Goal: Task Accomplishment & Management: Use online tool/utility

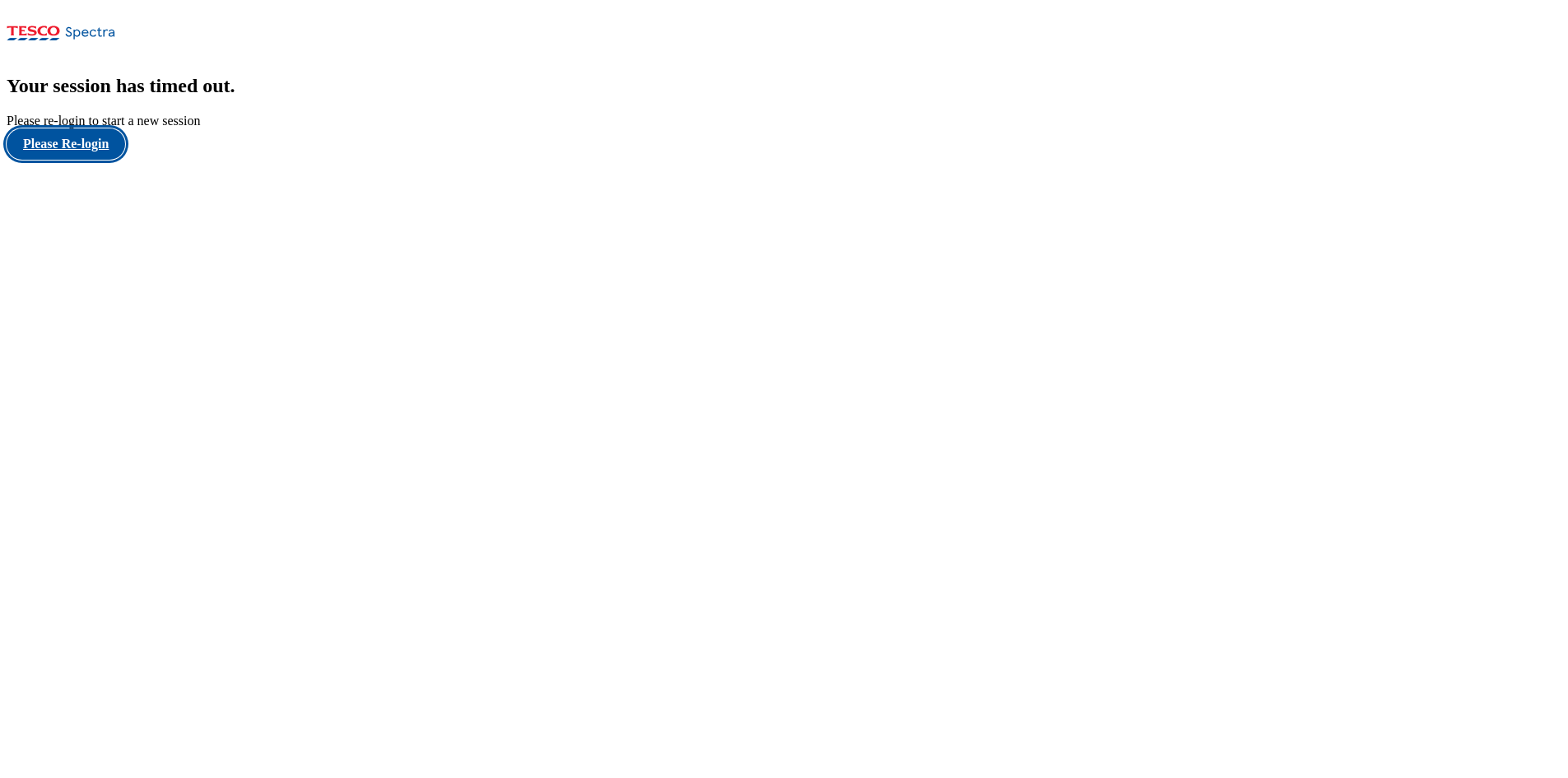
click at [83, 160] on button "Please Re-login" at bounding box center [66, 144] width 118 height 32
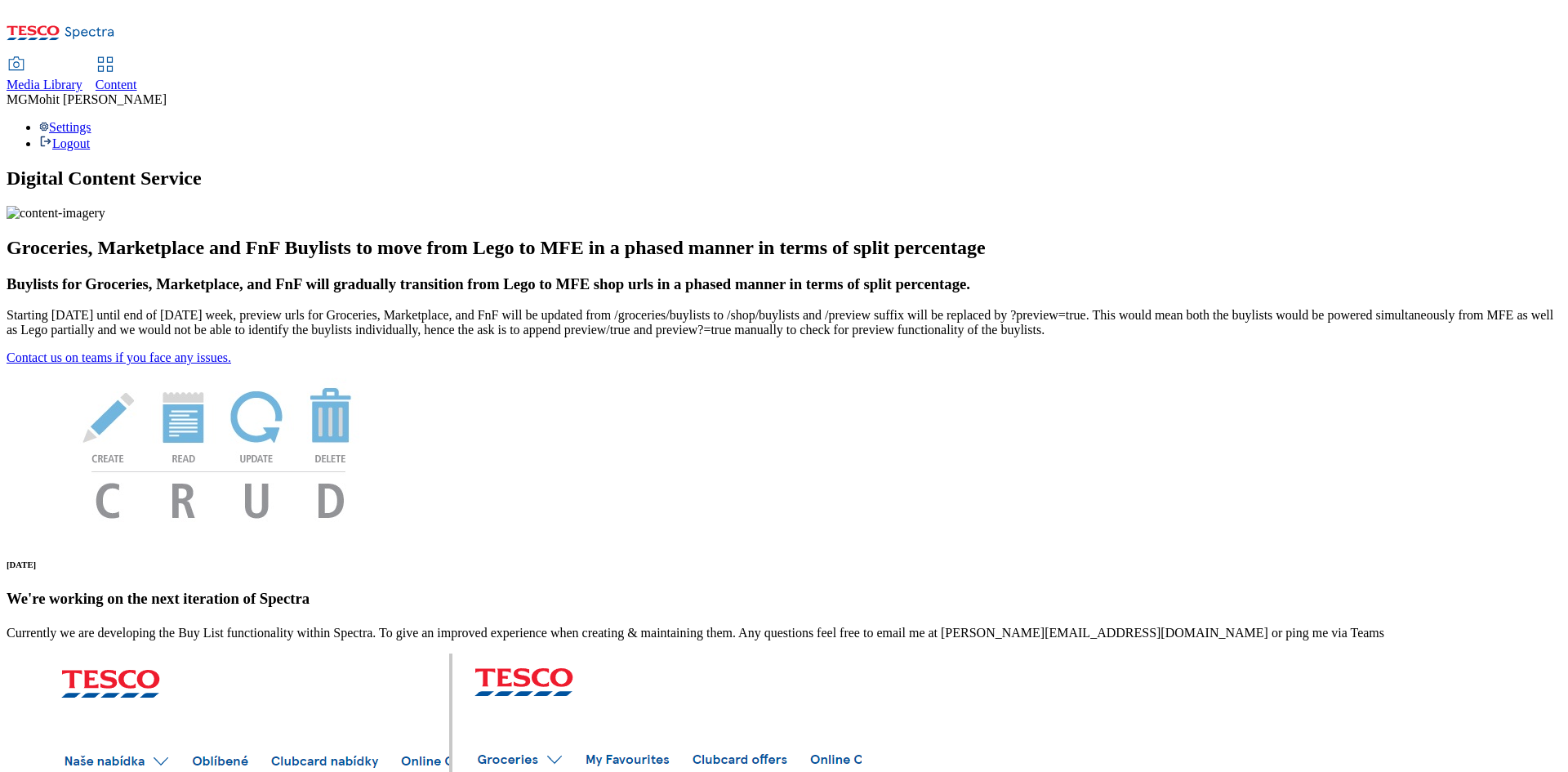
click at [137, 77] on span "Content" at bounding box center [116, 84] width 42 height 14
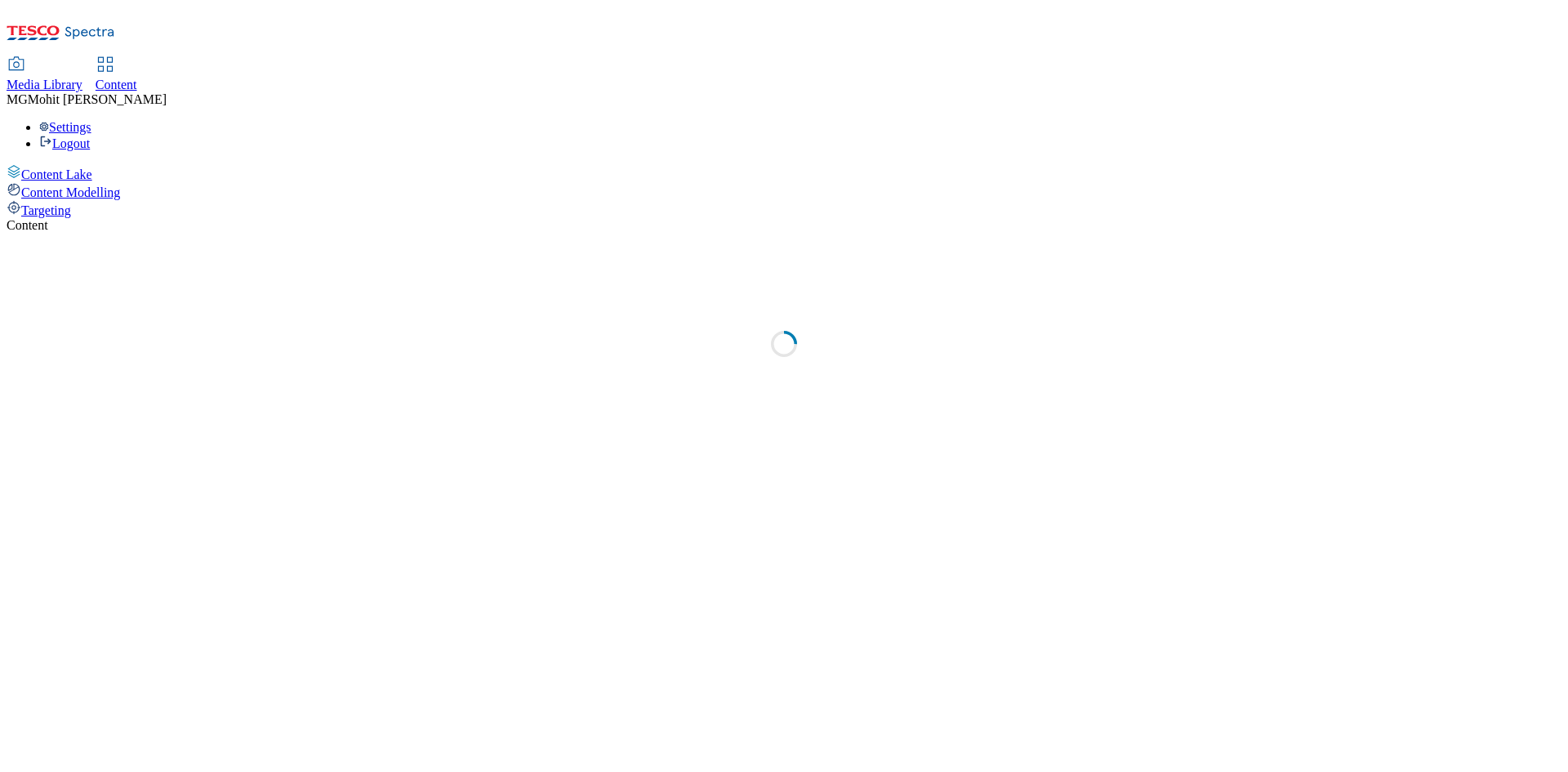
select select "ghs-[GEOGRAPHIC_DATA]"
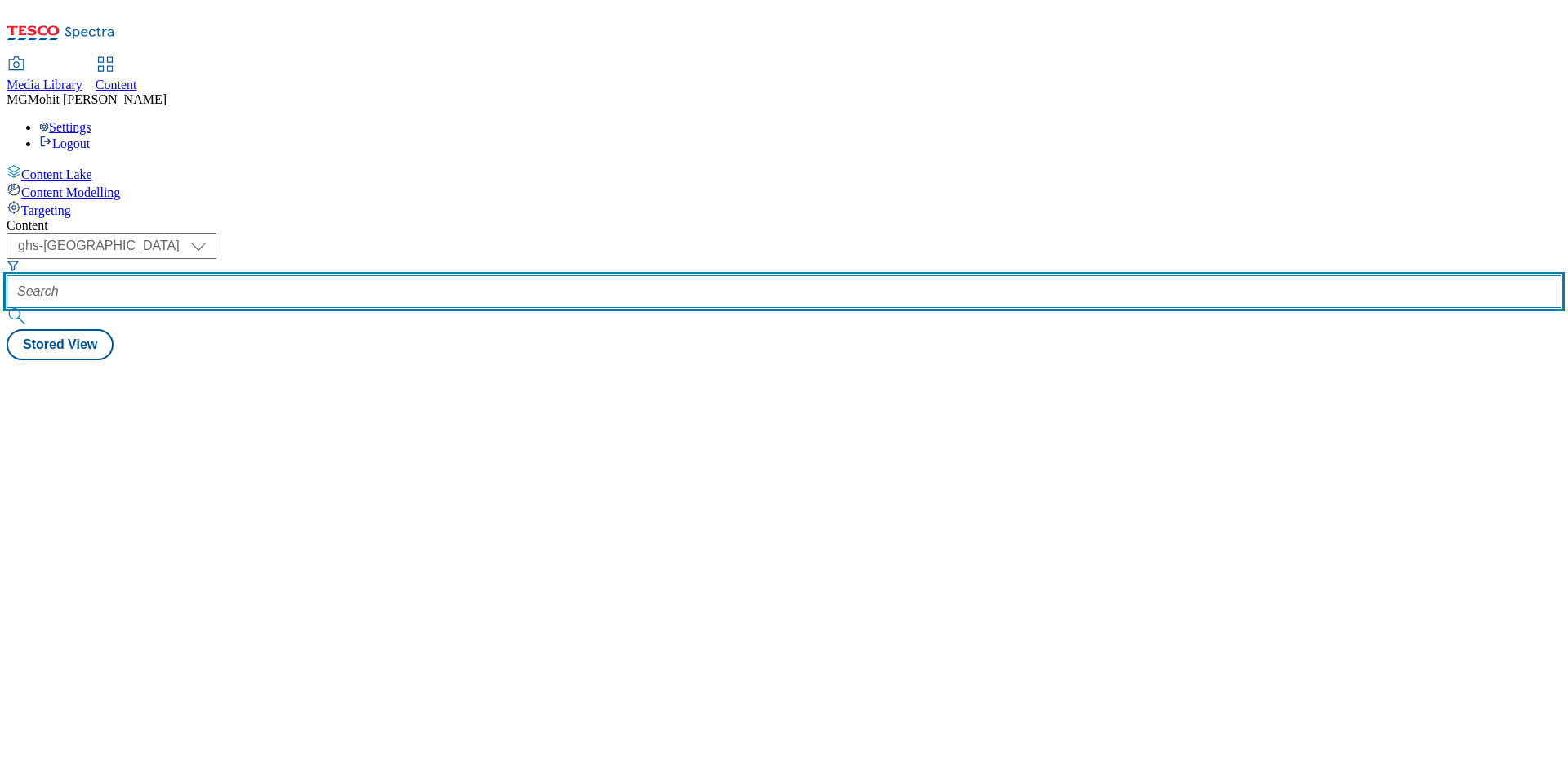
click at [380, 276] on input "text" at bounding box center [784, 291] width 1554 height 32
paste input "Ad541666"
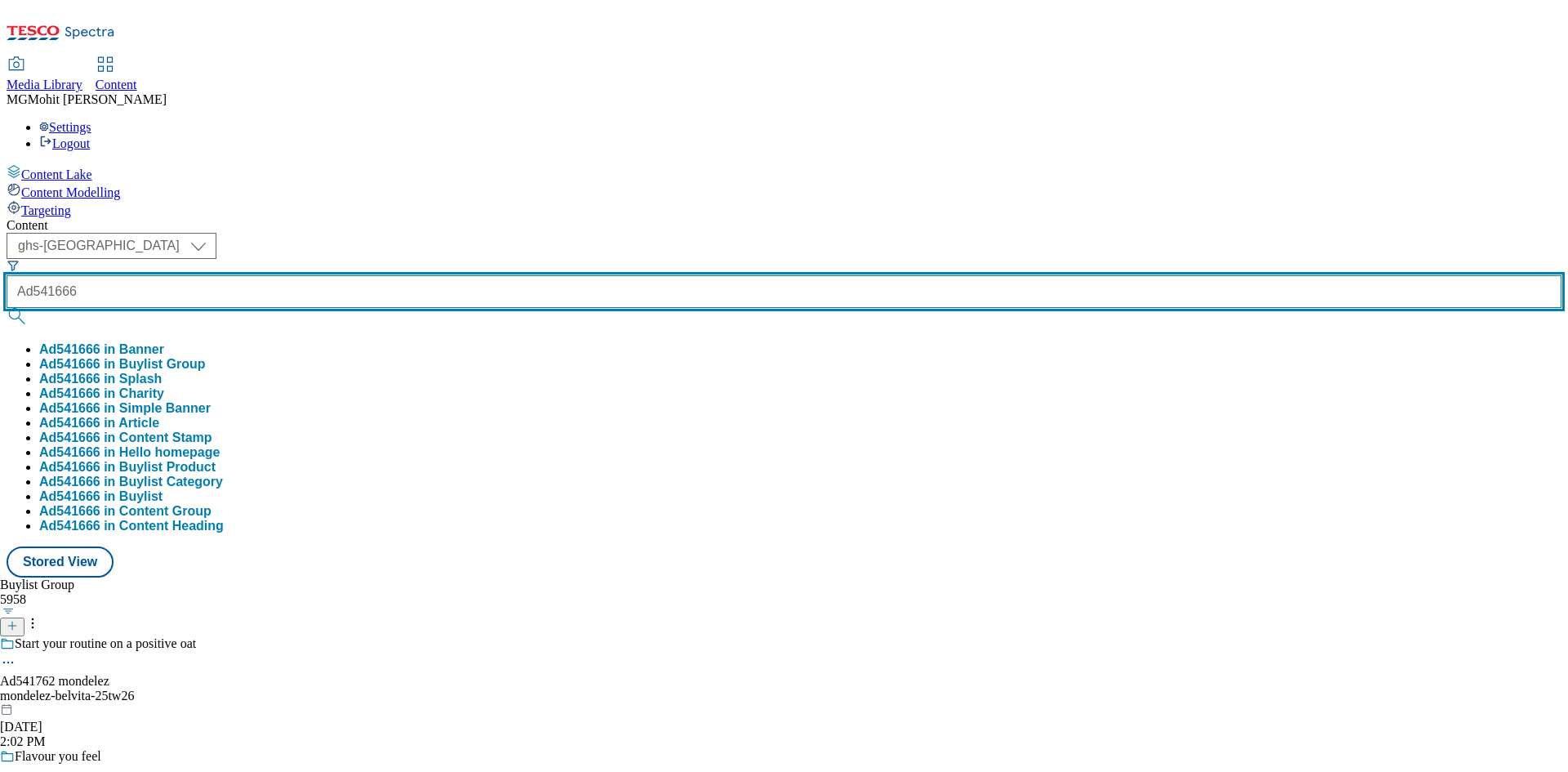
type input "Ad541666"
click at [7, 308] on button "submit" at bounding box center [18, 316] width 22 height 17
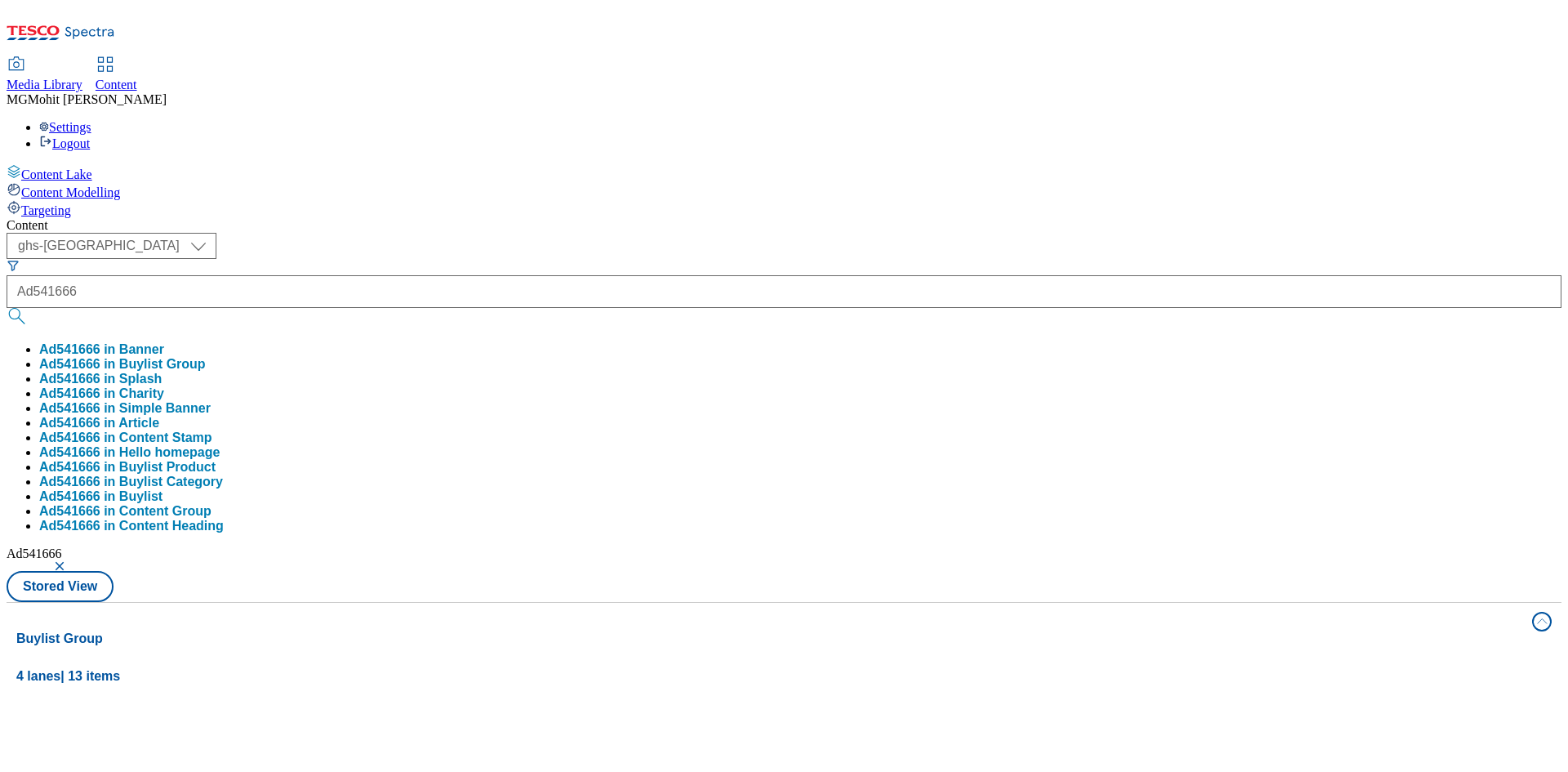
click at [8, 218] on div "Content Lake Content Modelling Targeting" at bounding box center [784, 191] width 1554 height 54
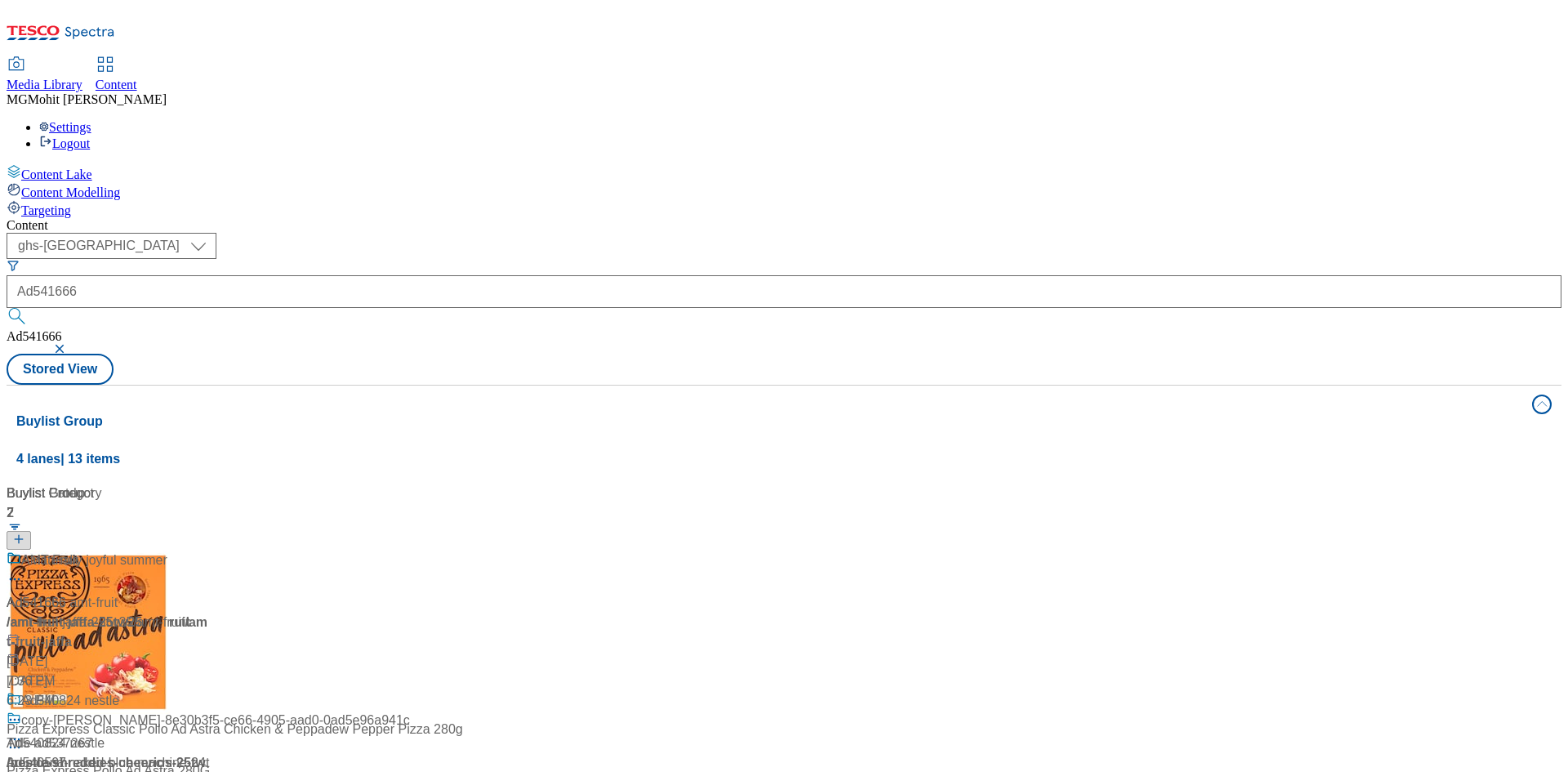
click at [211, 550] on div "Ad541666 / amt-fruit-jaffa-25tw25 / amt-fruit [DATE] 1:18 PM" at bounding box center [108, 621] width 204 height 141
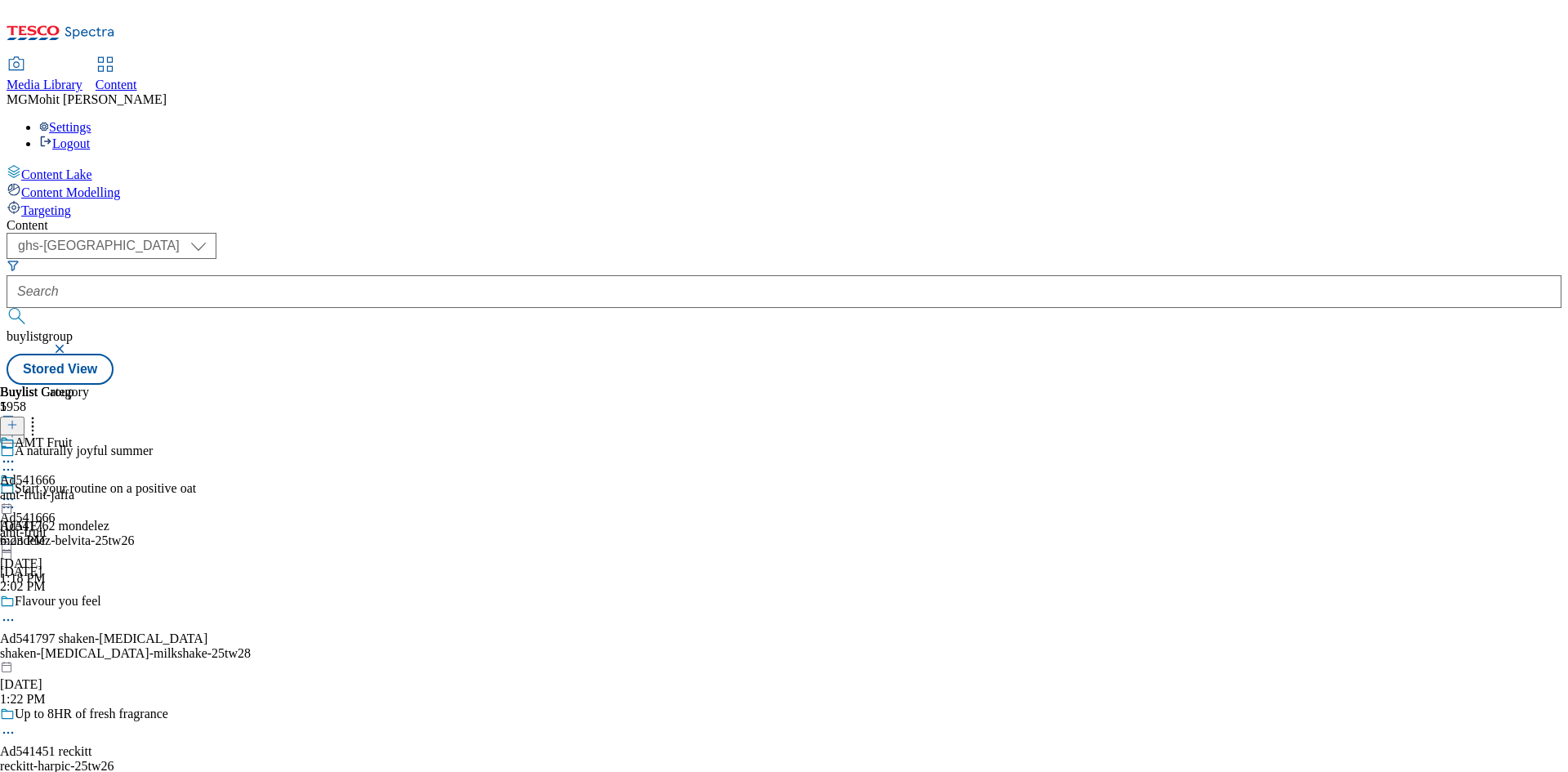
click at [251, 444] on div "A naturally joyful summer" at bounding box center [125, 462] width 251 height 37
click at [17, 461] on icon at bounding box center [8, 469] width 17 height 17
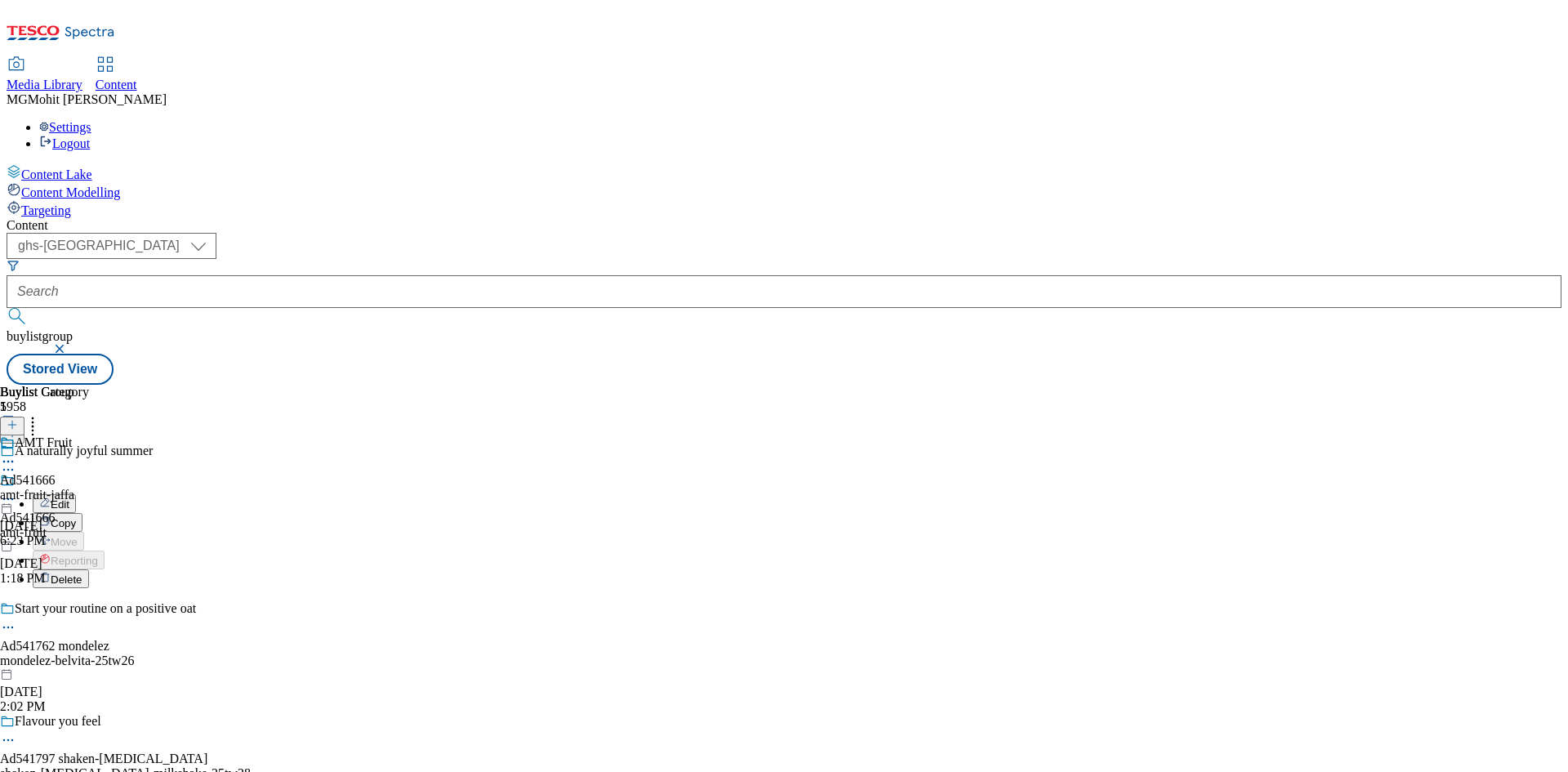
click at [69, 498] on span "Edit" at bounding box center [60, 504] width 19 height 13
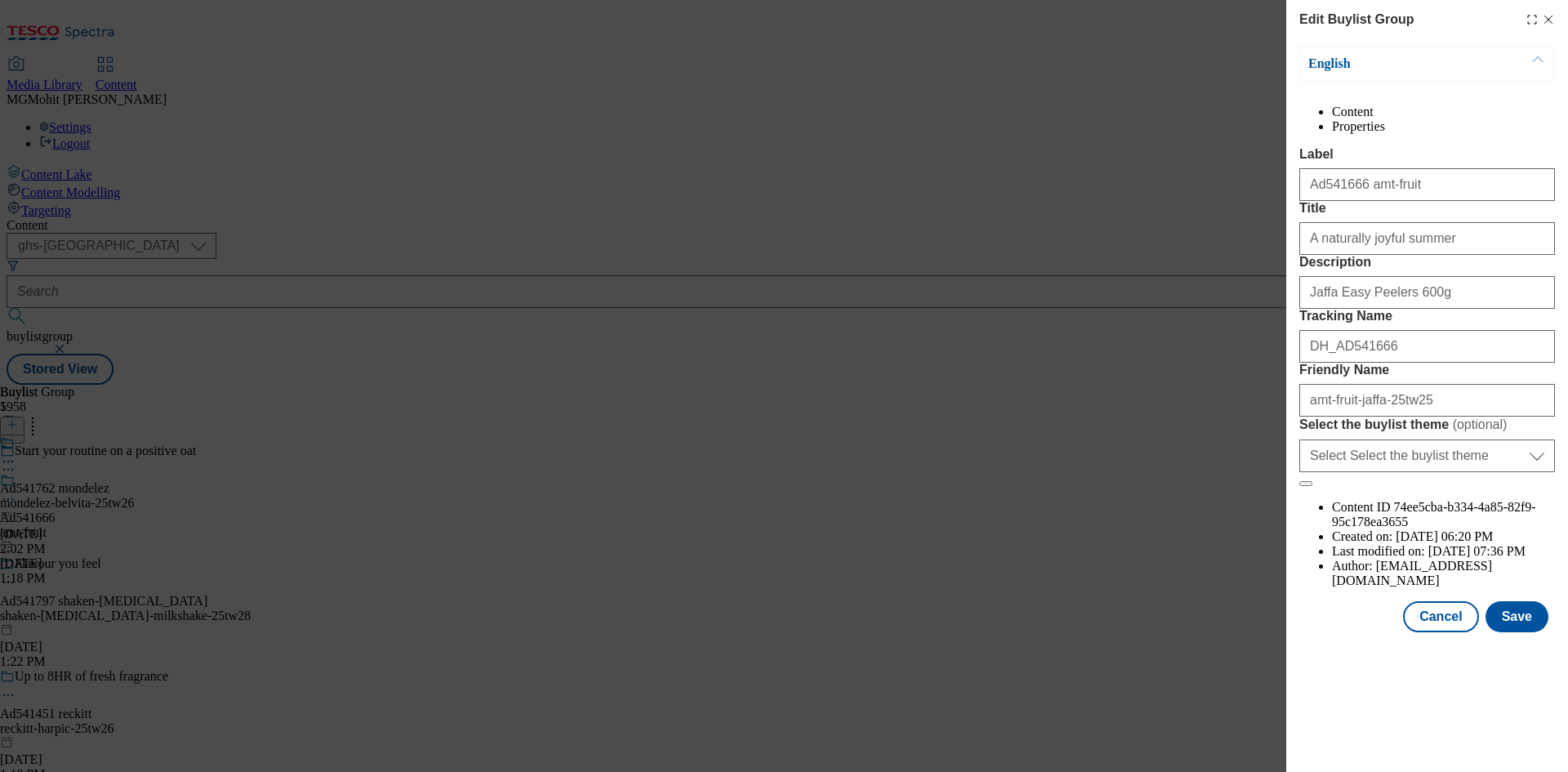
click at [1388, 632] on div "Cancel Save" at bounding box center [1427, 617] width 256 height 31
click at [1438, 632] on button "Cancel" at bounding box center [1440, 617] width 75 height 31
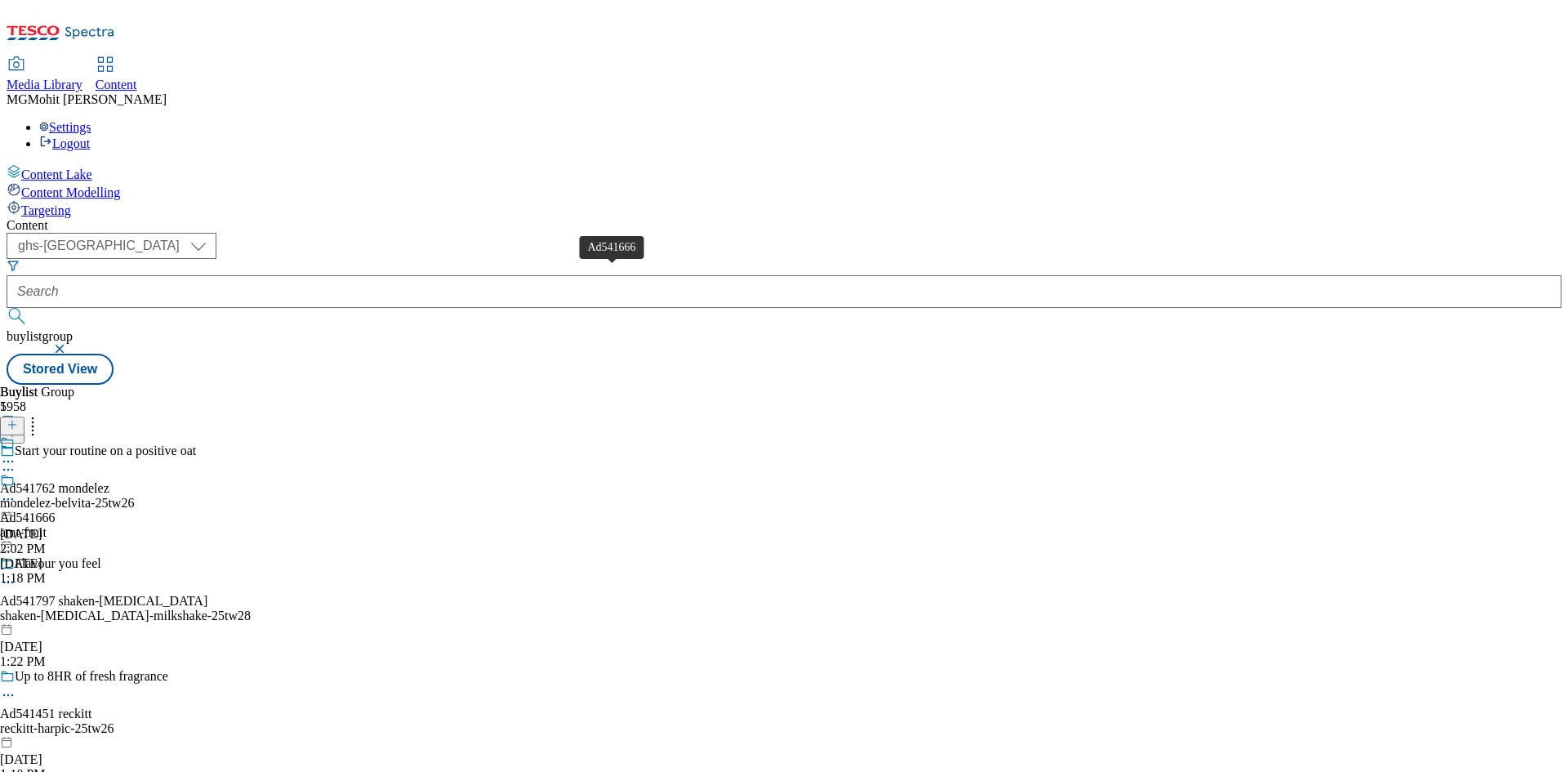
click at [56, 510] on div "Ad541666" at bounding box center [27, 517] width 56 height 15
click at [17, 491] on icon at bounding box center [8, 498] width 17 height 17
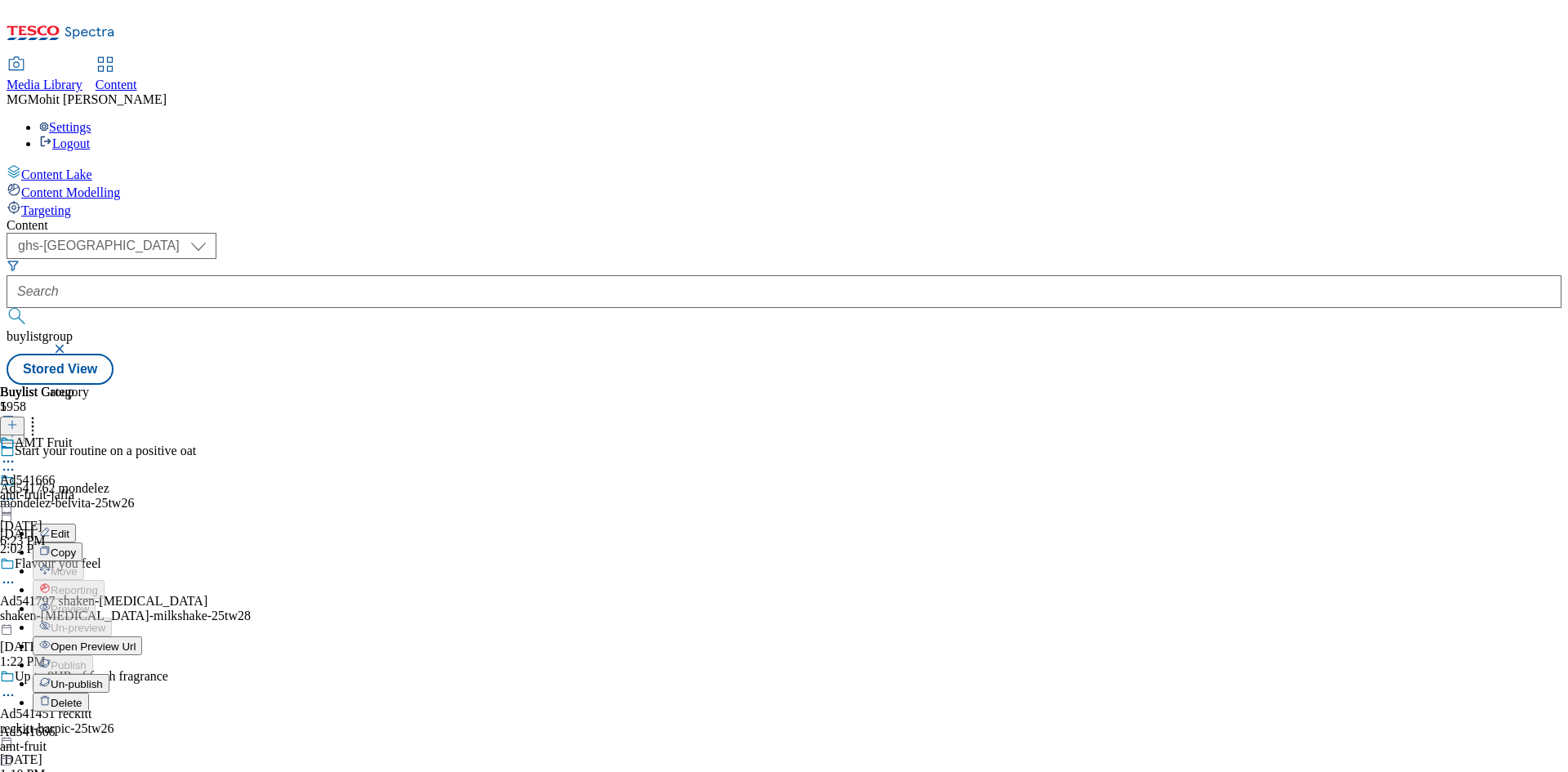
click at [89, 488] on div "amt-fruit-jaffa" at bounding box center [44, 494] width 89 height 15
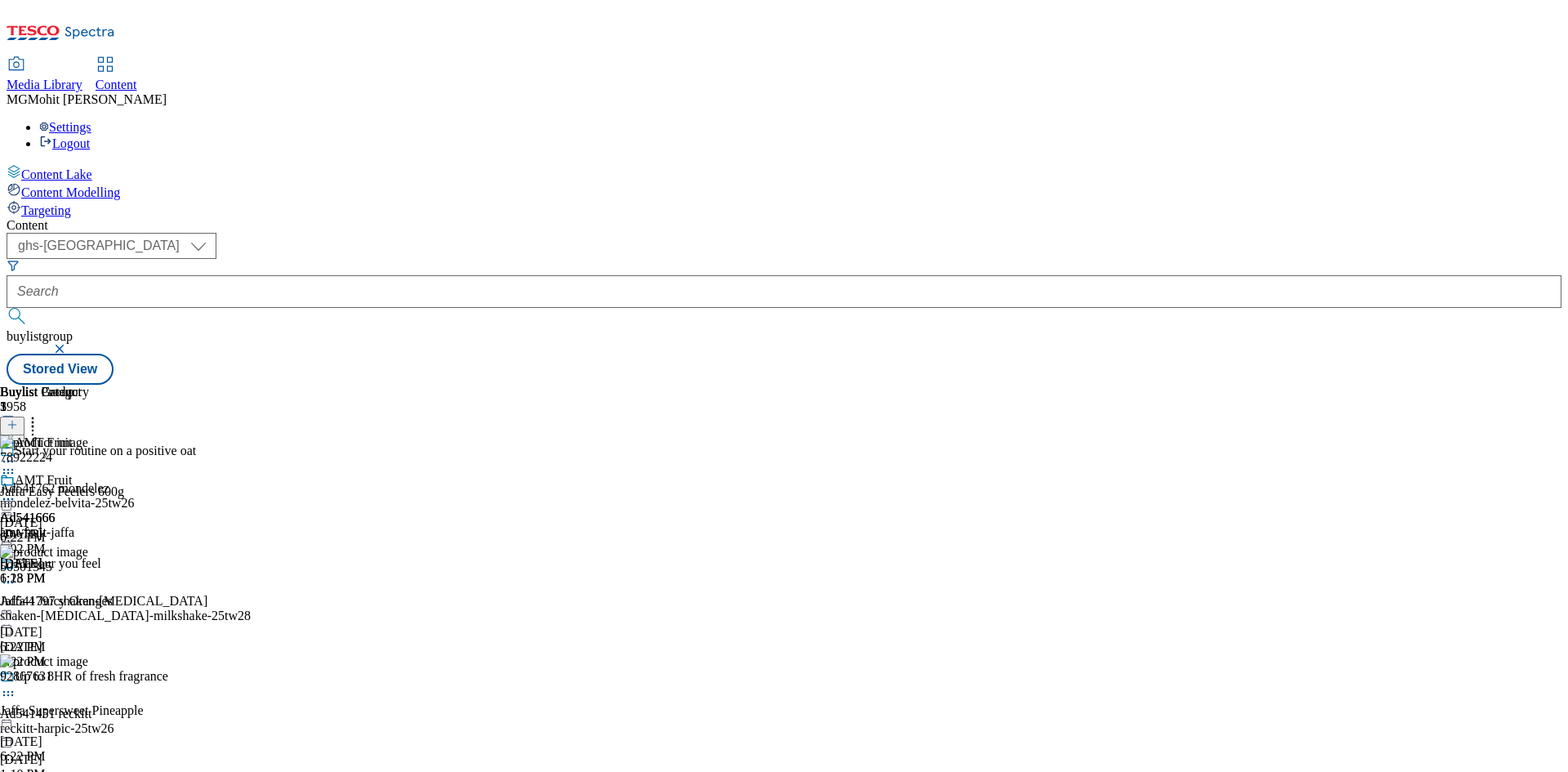
click at [17, 491] on icon at bounding box center [8, 498] width 17 height 17
click at [136, 640] on span "Open Preview Url" at bounding box center [93, 646] width 85 height 13
click at [56, 525] on div "amt-fruit" at bounding box center [27, 532] width 56 height 15
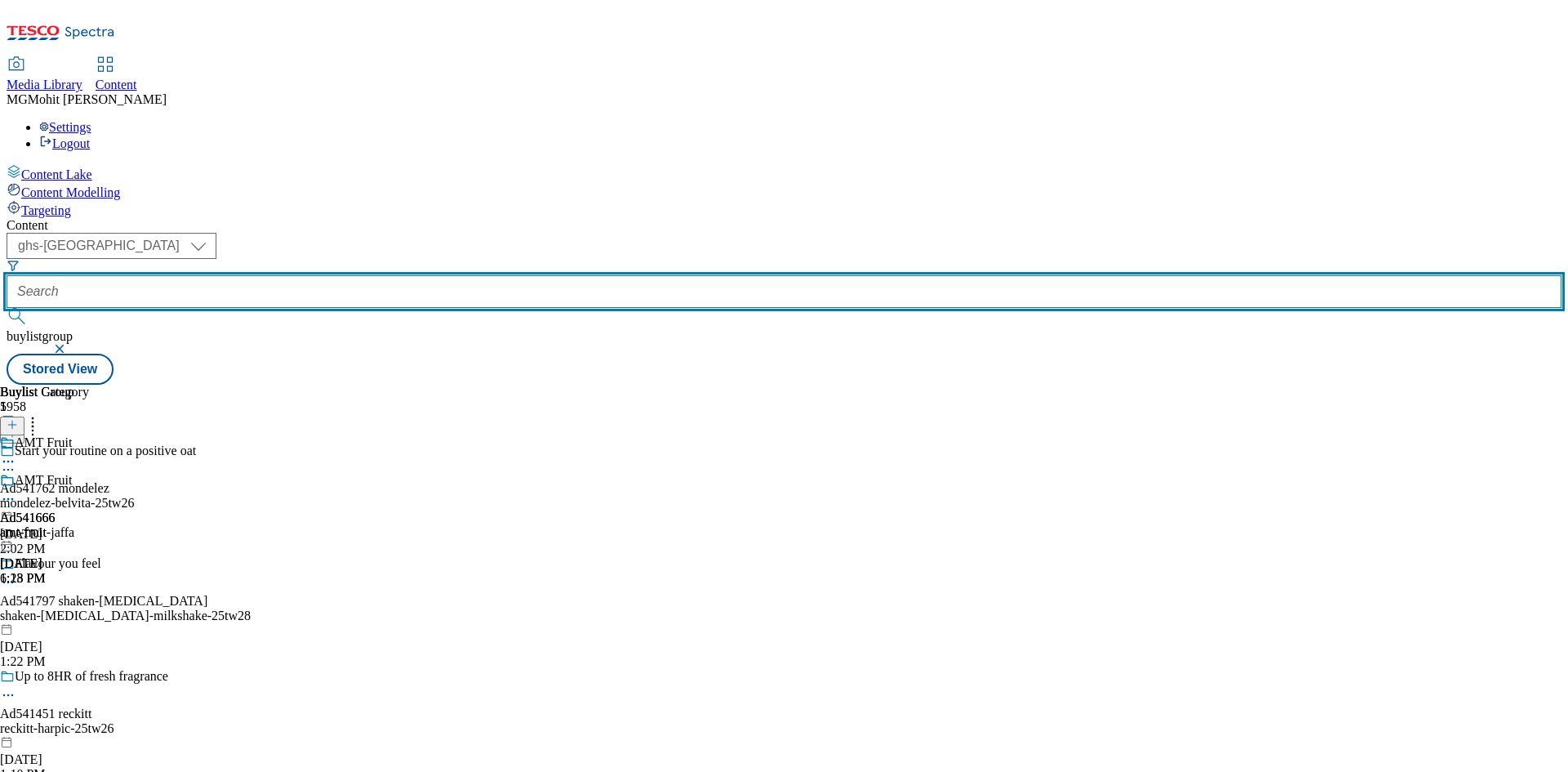
click at [405, 276] on input "text" at bounding box center [784, 291] width 1554 height 32
paste input "Ad541666"
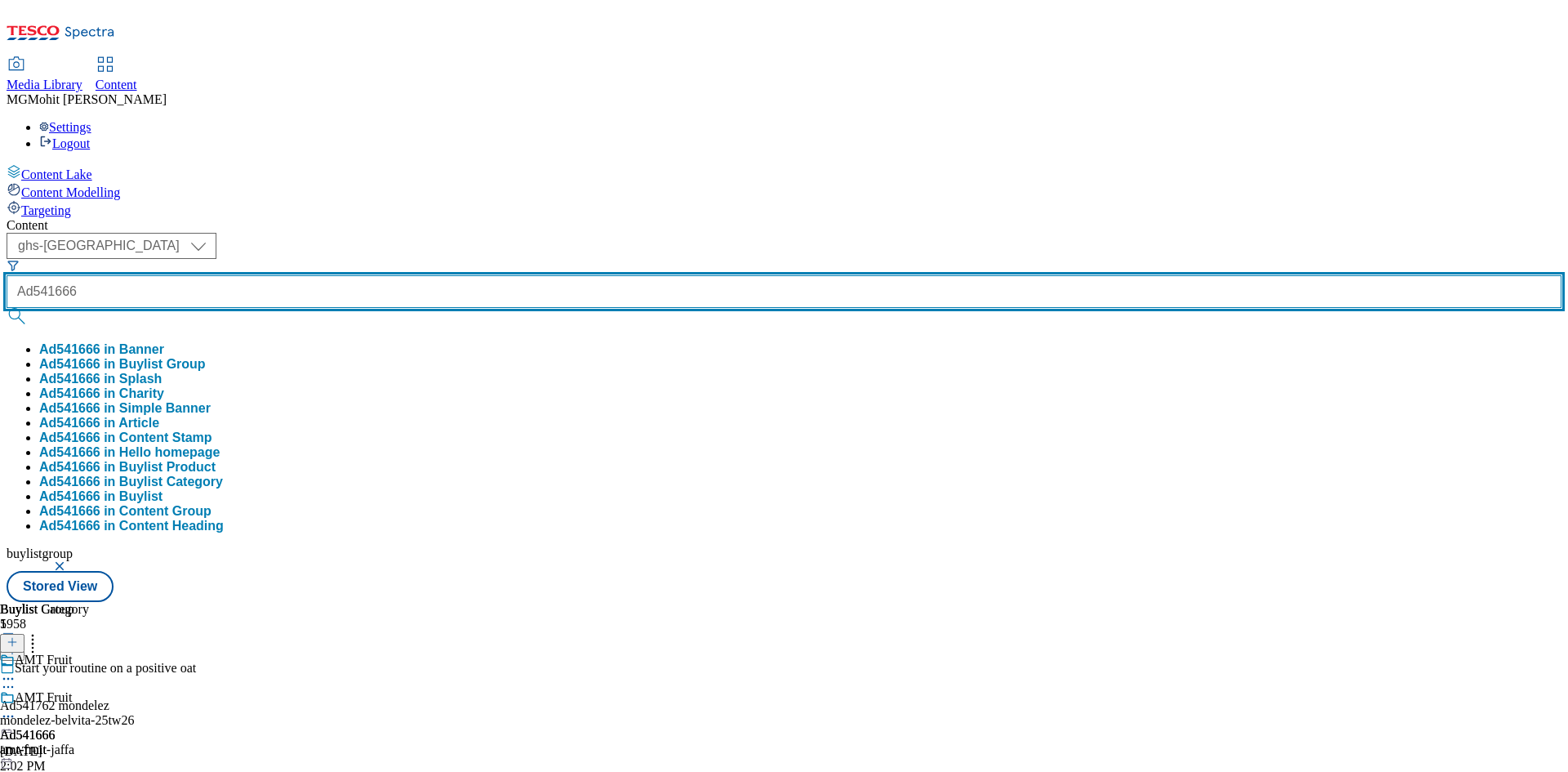
type input "Ad541666"
click at [7, 308] on button "submit" at bounding box center [18, 316] width 22 height 17
